Goal: Information Seeking & Learning: Find contact information

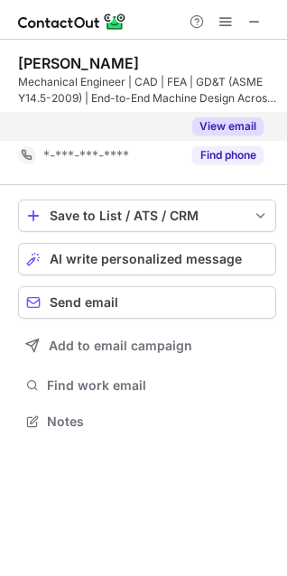
scroll to position [379, 287]
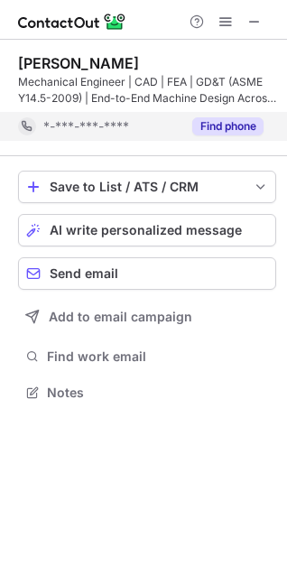
click at [216, 123] on button "Find phone" at bounding box center [227, 126] width 71 height 18
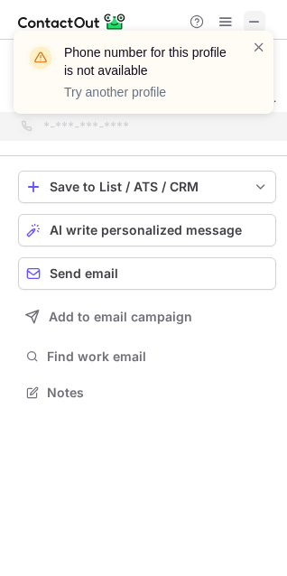
click at [259, 19] on div "Phone number for this profile is not available Try another profile" at bounding box center [143, 80] width 289 height 134
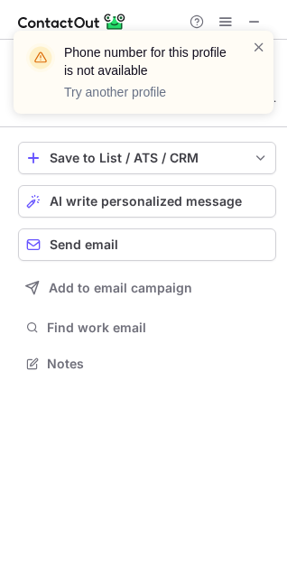
scroll to position [350, 287]
drag, startPoint x: 254, startPoint y: 24, endPoint x: 258, endPoint y: 42, distance: 18.4
click at [258, 42] on div "Phone number for this profile is not available Try another profile" at bounding box center [143, 80] width 289 height 134
click at [258, 43] on span at bounding box center [259, 47] width 14 height 18
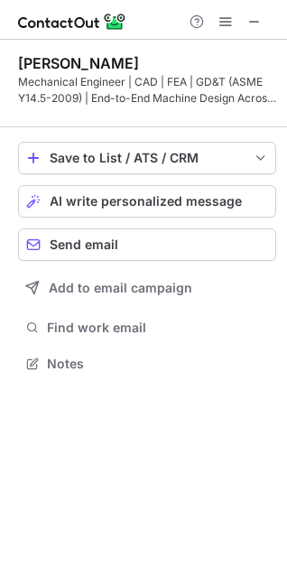
click at [252, 21] on span at bounding box center [254, 21] width 14 height 14
